Goal: Navigation & Orientation: Understand site structure

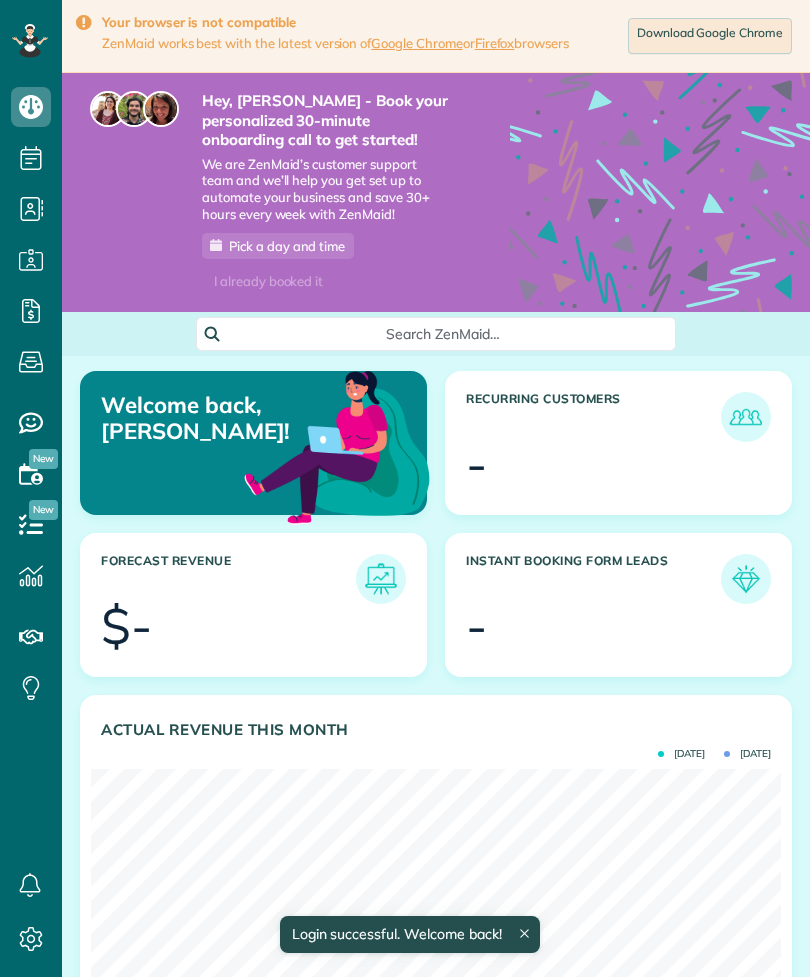
scroll to position [306, 690]
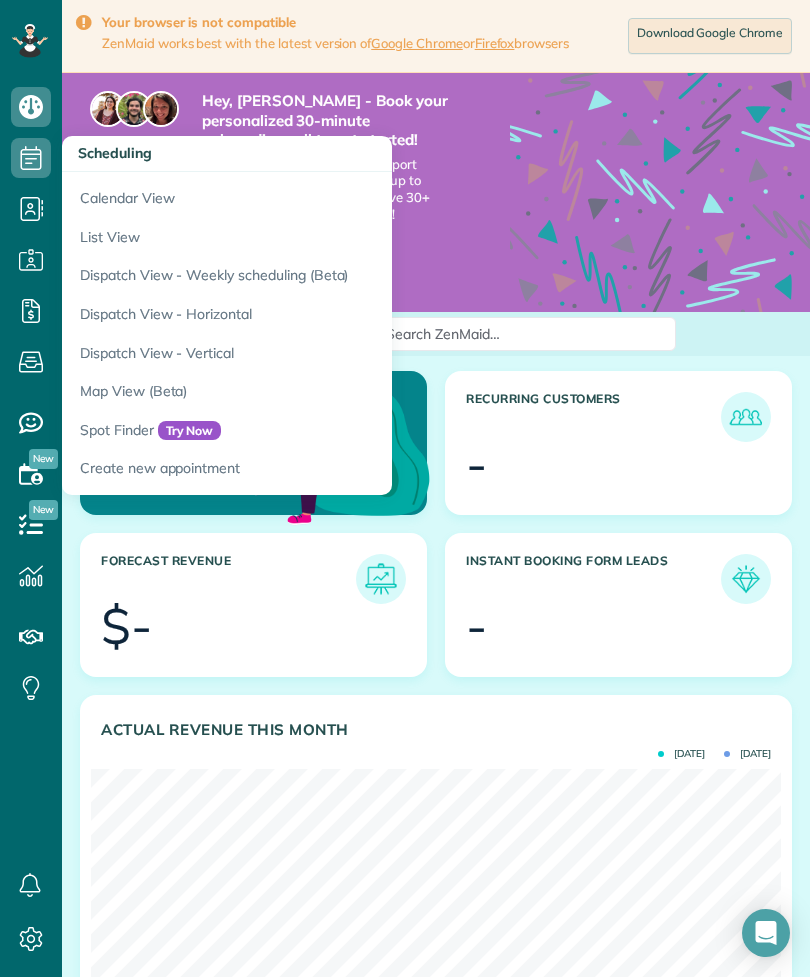
click at [232, 206] on link "Calendar View" at bounding box center [312, 195] width 500 height 46
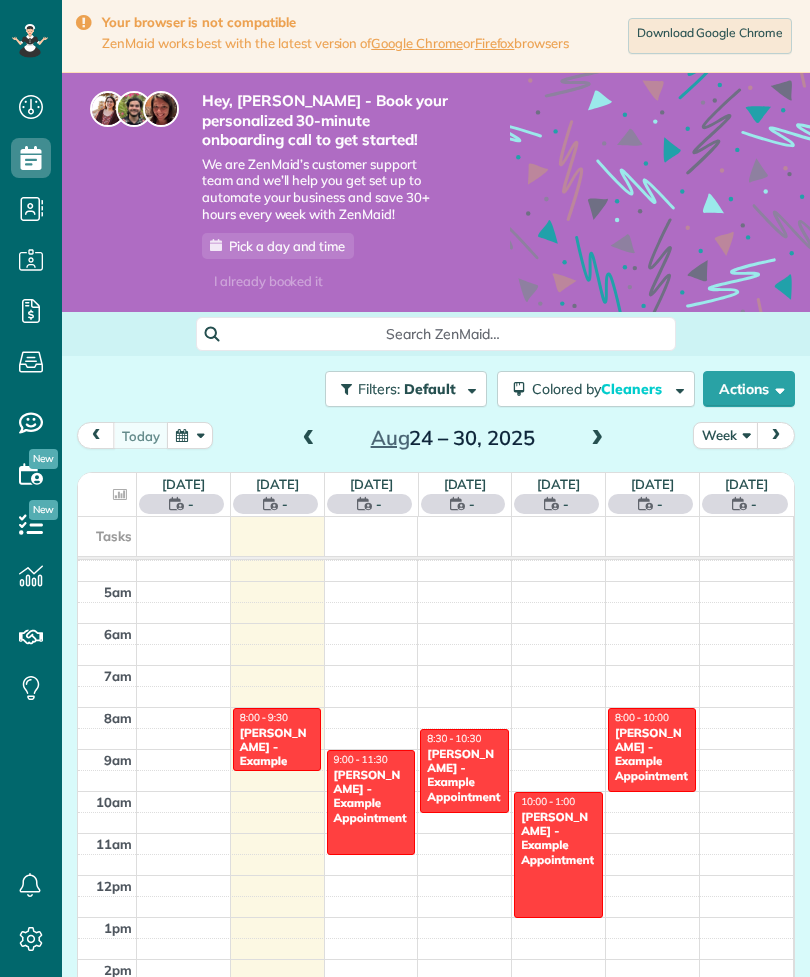
scroll to position [9, 9]
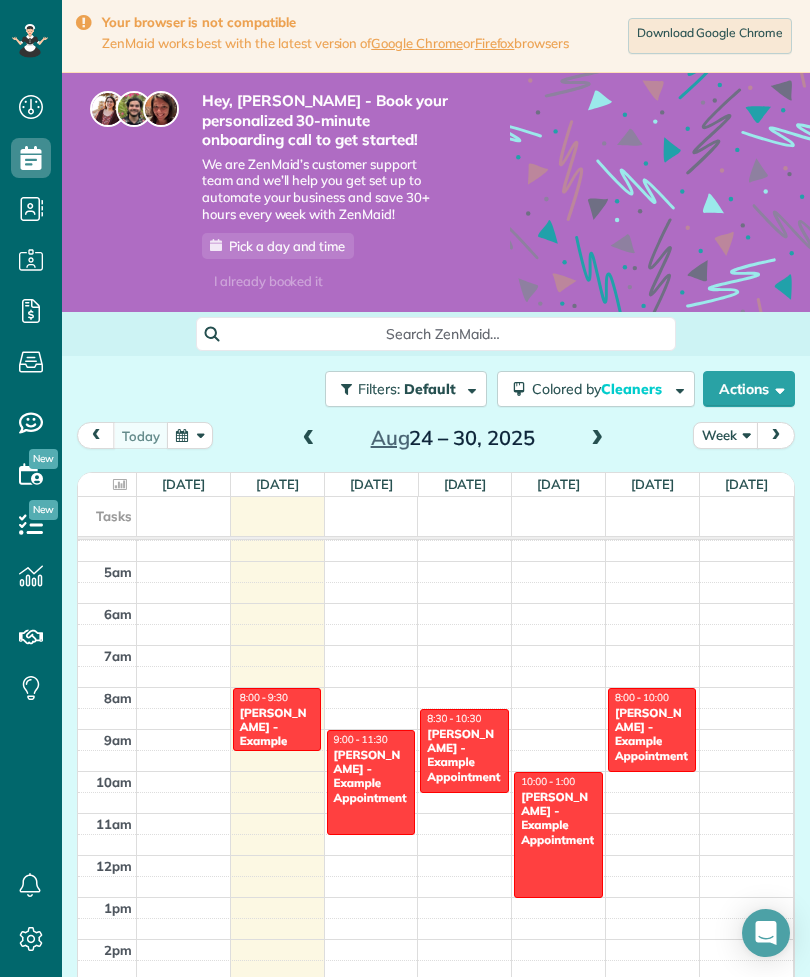
click at [732, 30] on link "Download Google Chrome" at bounding box center [710, 36] width 164 height 36
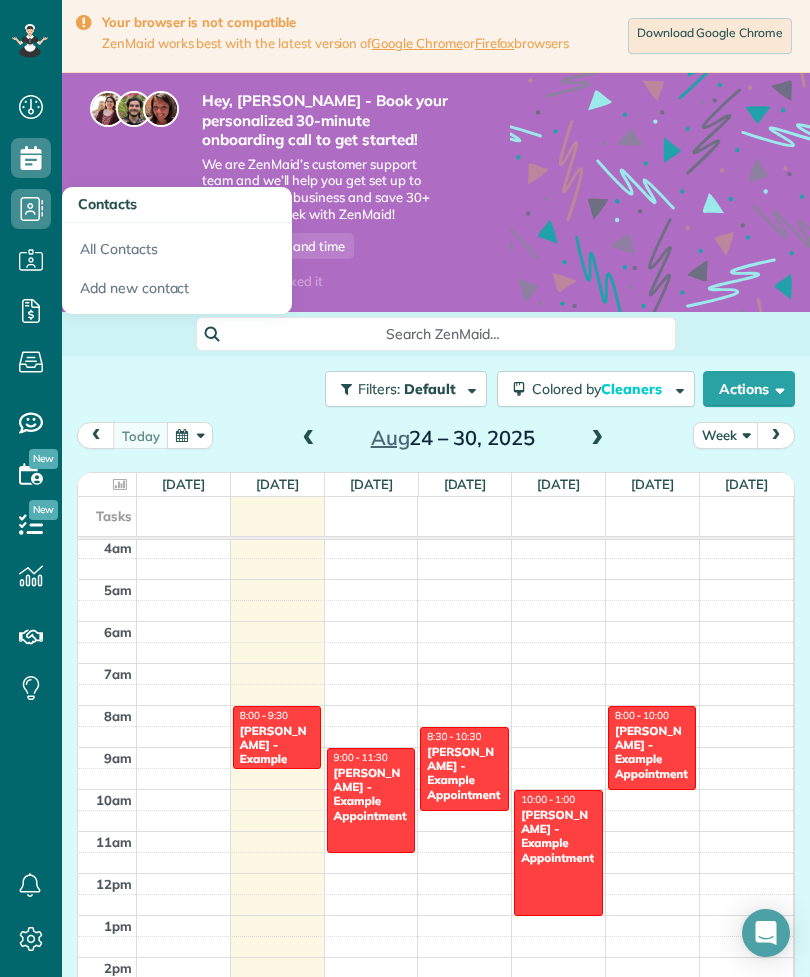
click at [160, 233] on link "All Contacts" at bounding box center [177, 246] width 230 height 46
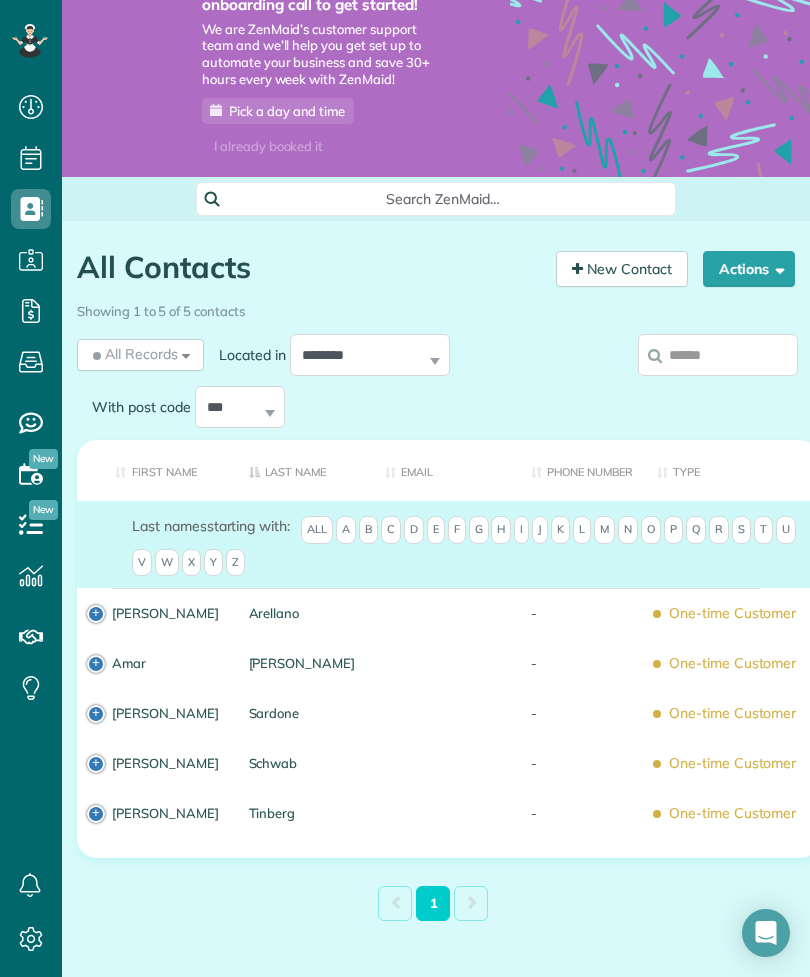
scroll to position [135, 0]
click at [47, 259] on icon at bounding box center [31, 260] width 40 height 40
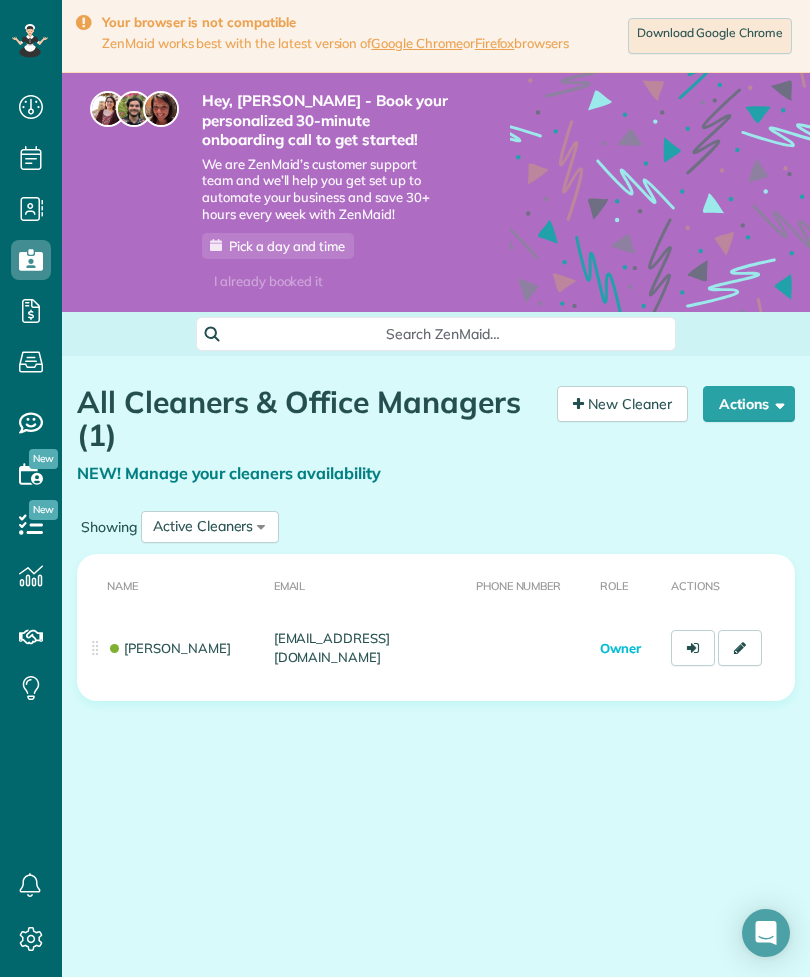
scroll to position [9, 9]
click at [24, 326] on icon at bounding box center [31, 311] width 40 height 40
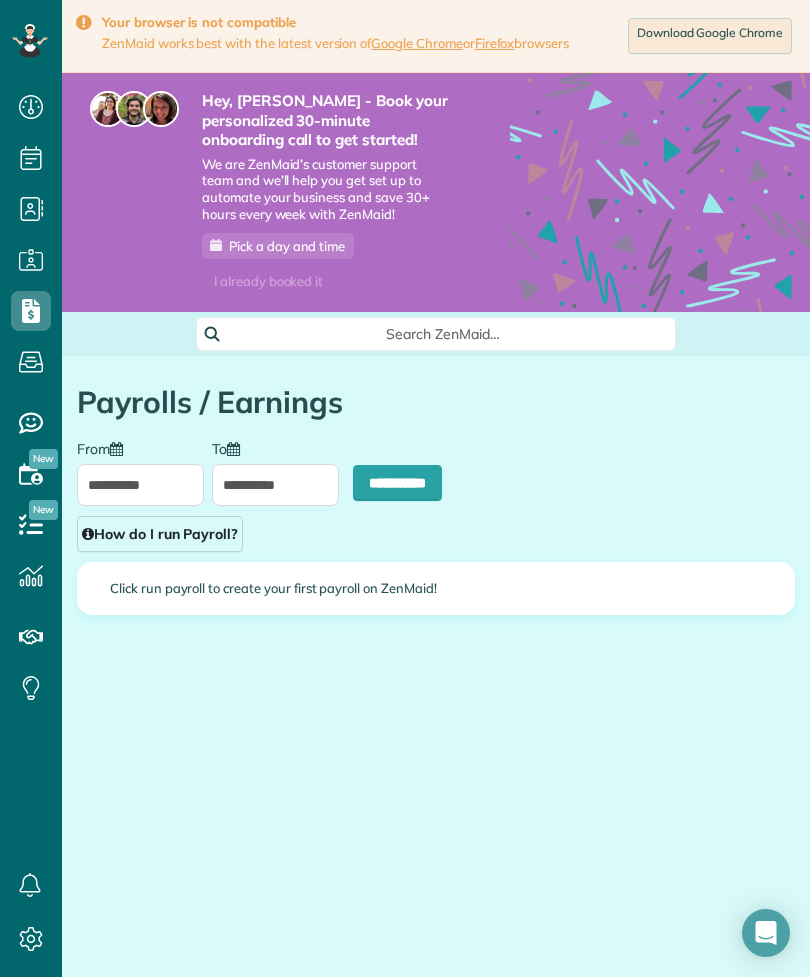
scroll to position [9, 9]
type input "**********"
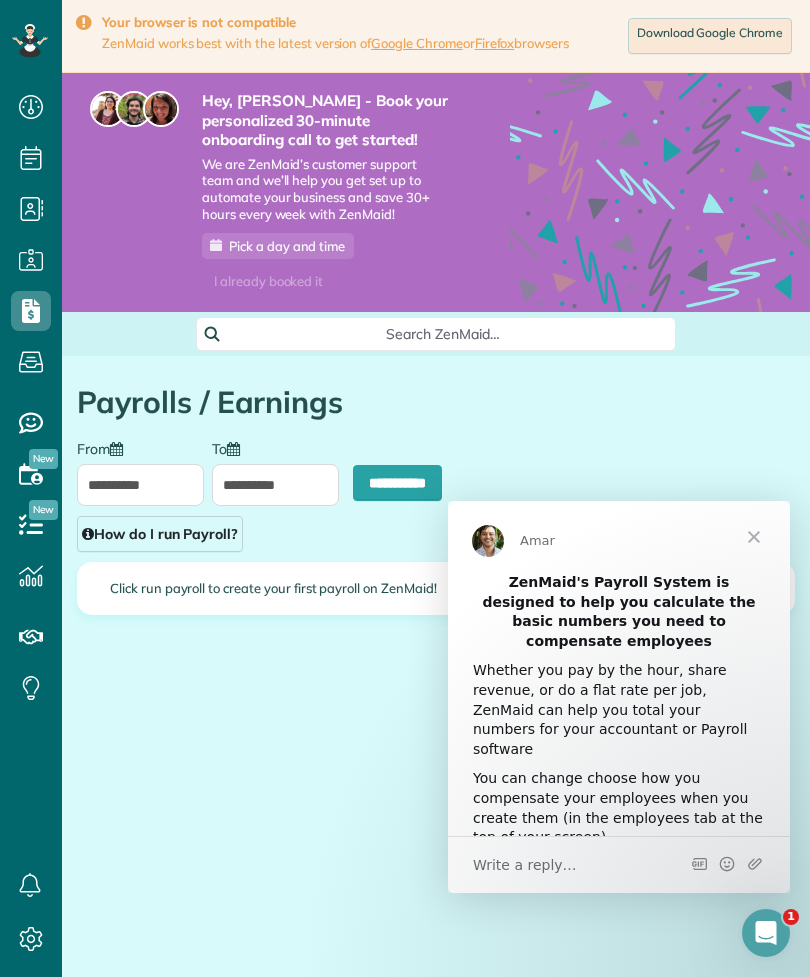
scroll to position [0, 0]
click at [780, 524] on span "Close" at bounding box center [754, 537] width 72 height 72
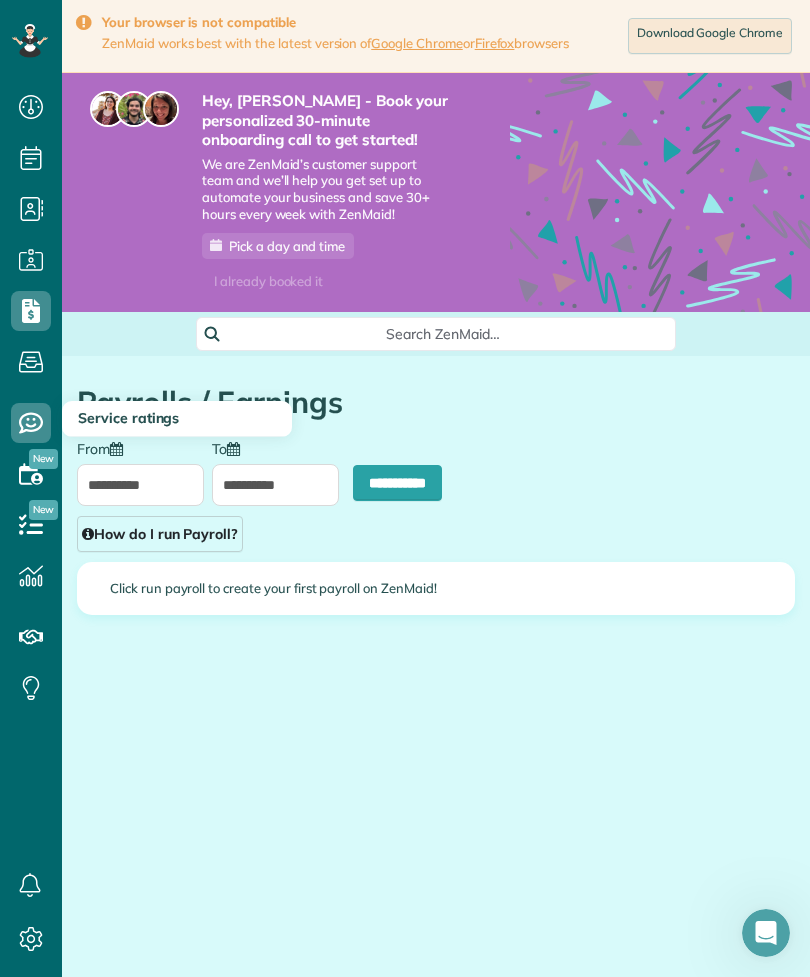
click at [37, 423] on icon at bounding box center [31, 423] width 40 height 40
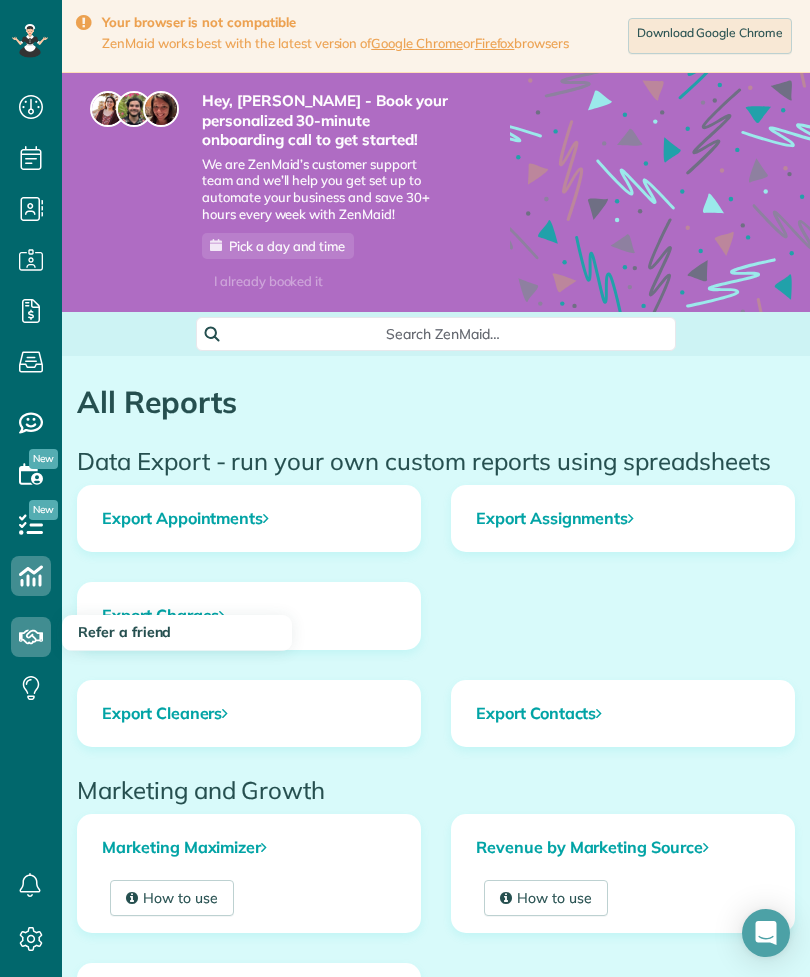
click at [37, 637] on icon at bounding box center [31, 637] width 40 height 40
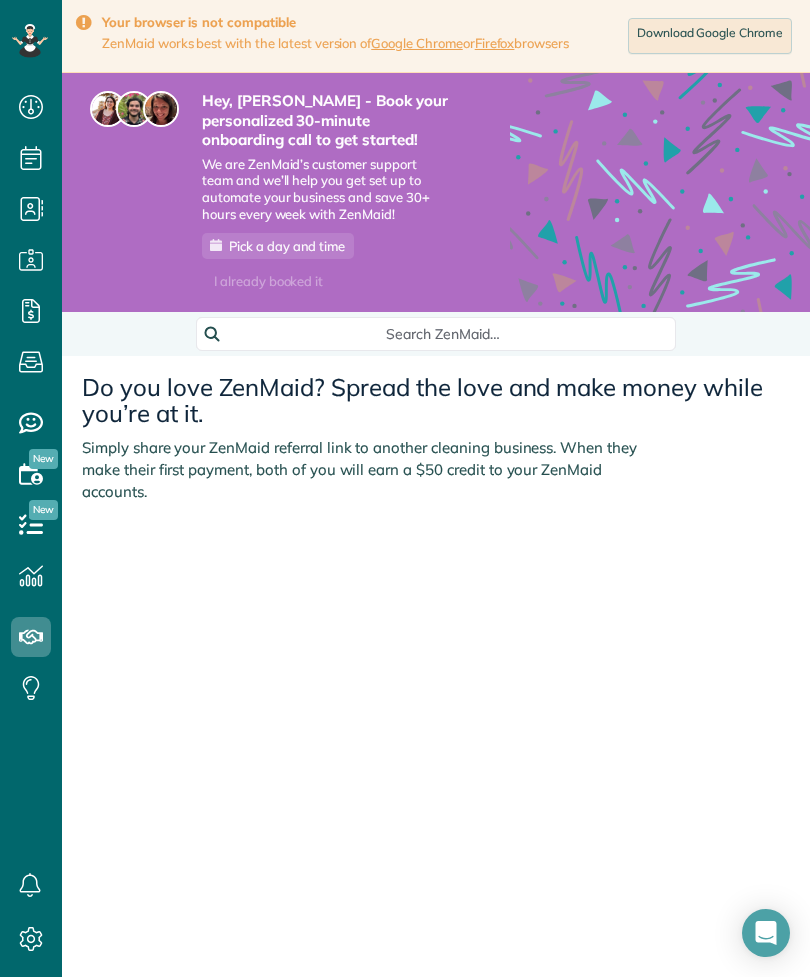
scroll to position [1041, 62]
